Goal: Information Seeking & Learning: Learn about a topic

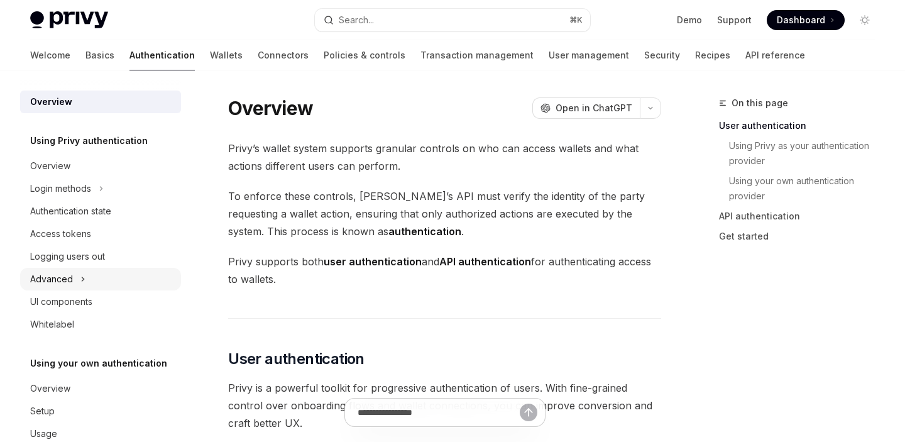
click at [87, 282] on div "Advanced" at bounding box center [100, 279] width 161 height 23
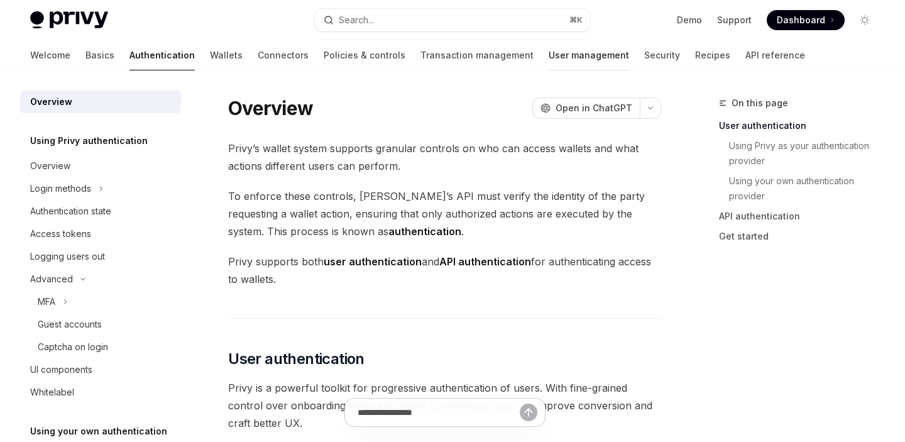
click at [548, 60] on link "User management" at bounding box center [588, 55] width 80 height 30
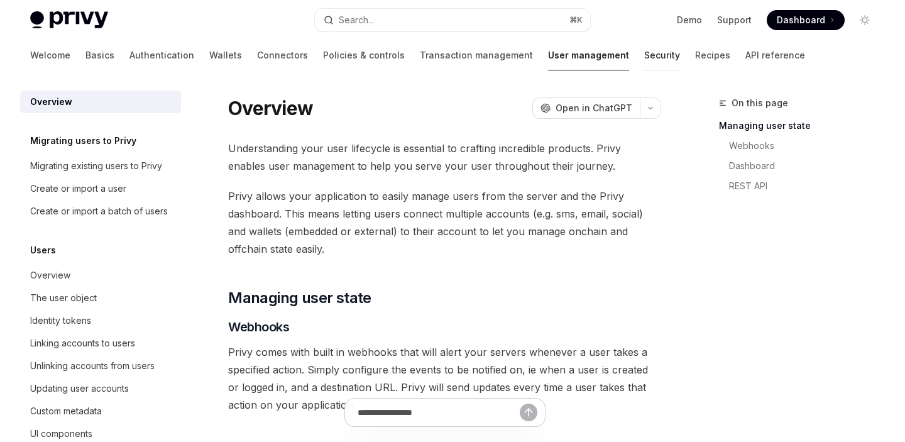
click at [644, 58] on link "Security" at bounding box center [662, 55] width 36 height 30
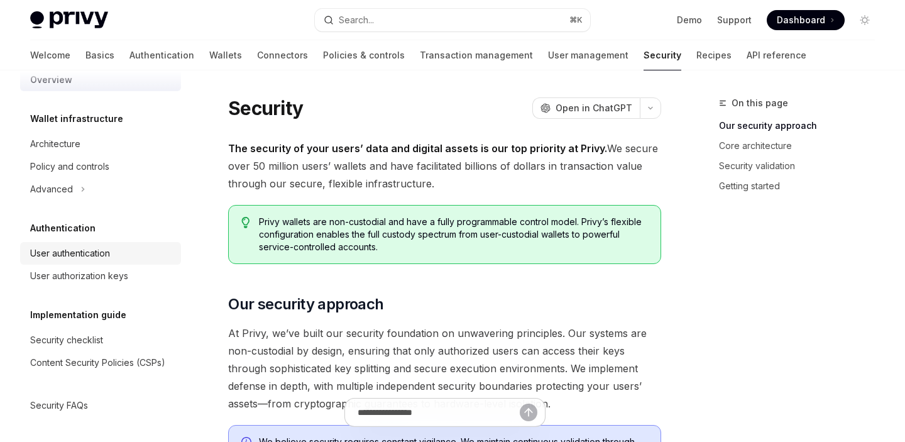
scroll to position [22, 0]
click at [89, 253] on div "User authentication" at bounding box center [70, 253] width 80 height 15
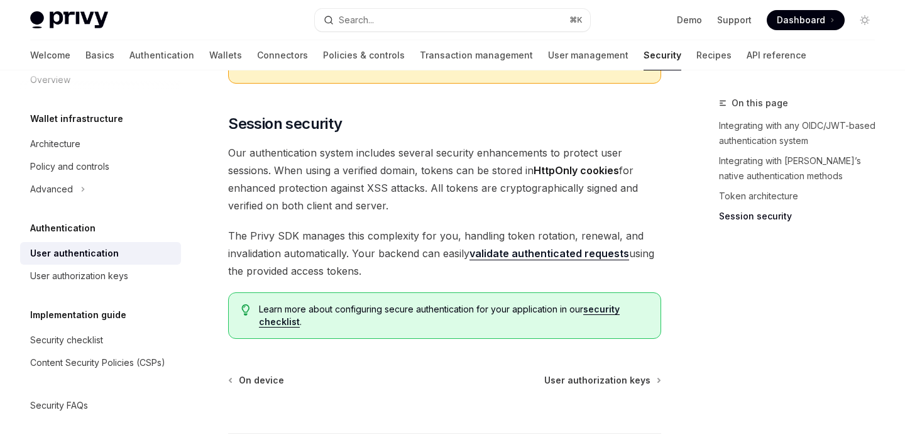
scroll to position [1181, 0]
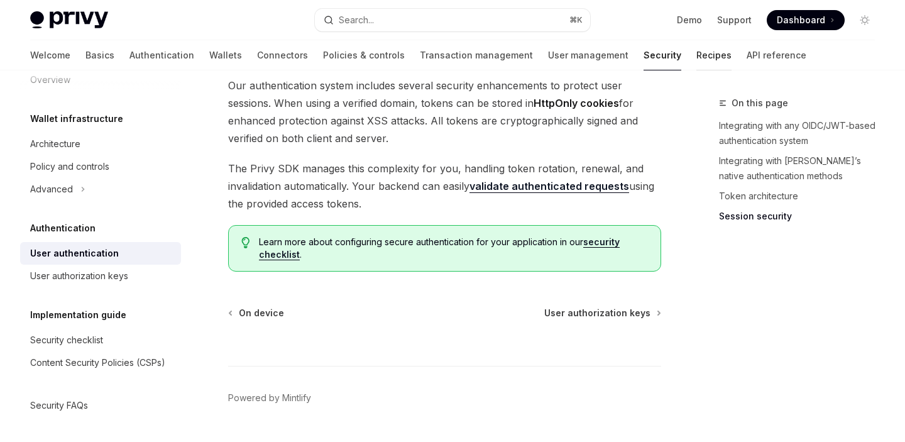
click at [696, 60] on link "Recipes" at bounding box center [713, 55] width 35 height 30
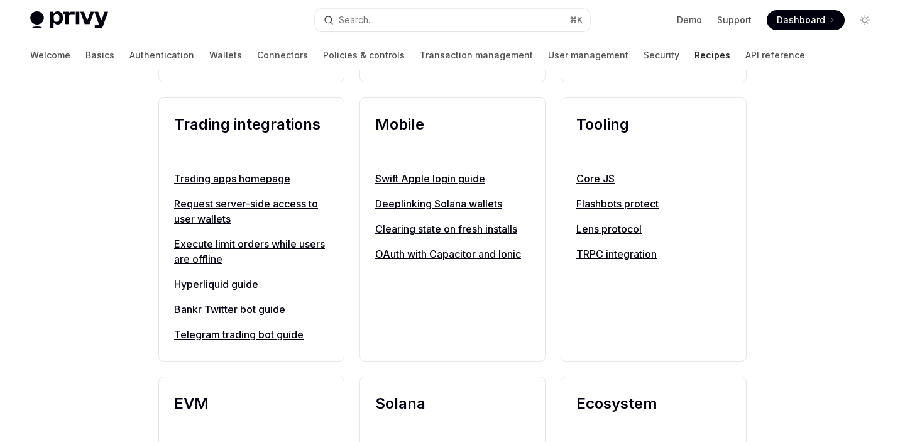
scroll to position [1053, 0]
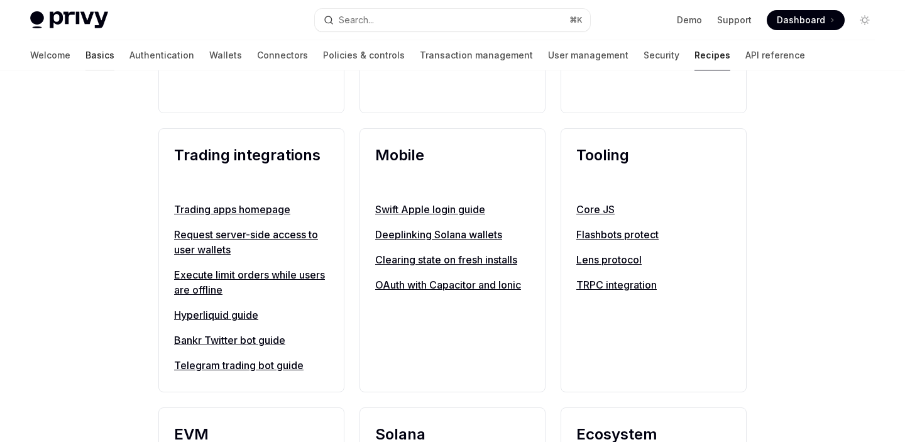
click at [85, 51] on link "Basics" at bounding box center [99, 55] width 29 height 30
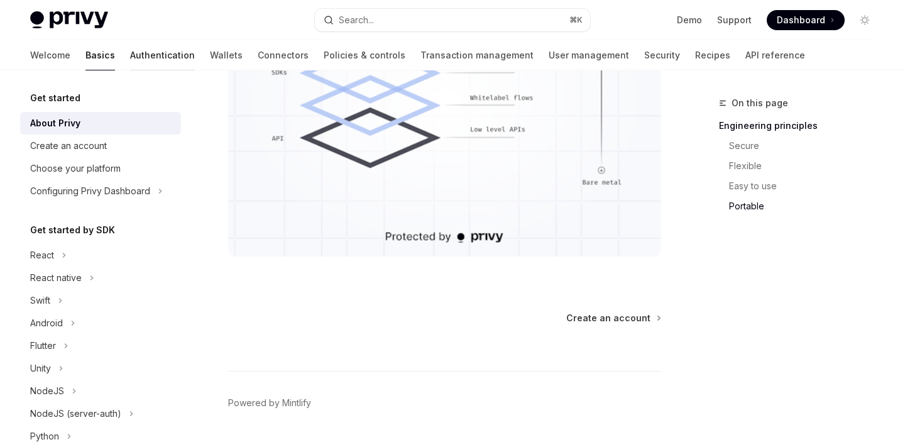
click at [130, 50] on link "Authentication" at bounding box center [162, 55] width 65 height 30
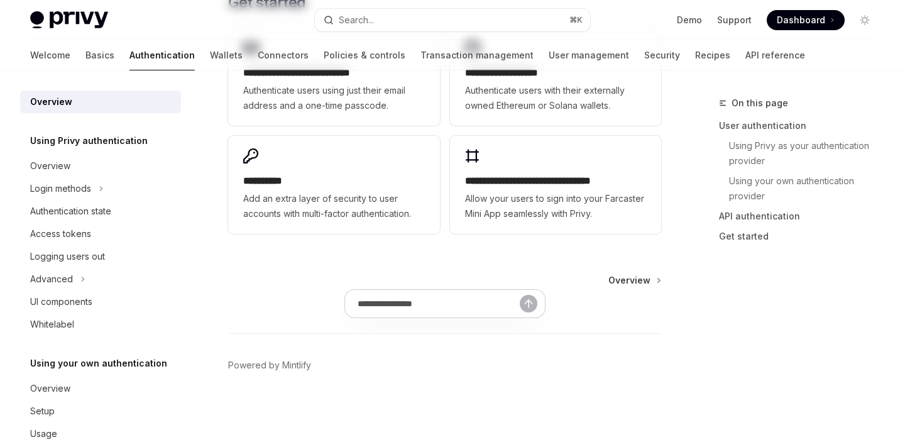
type textarea "*"
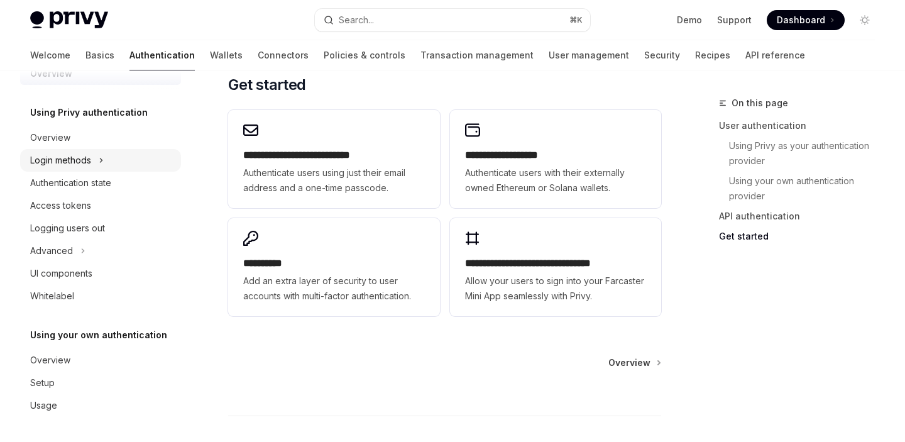
scroll to position [28, 0]
